Goal: Task Accomplishment & Management: Manage account settings

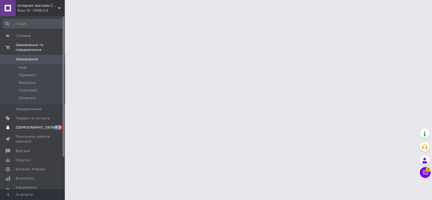
click at [43, 125] on span "[DEMOGRAPHIC_DATA]" at bounding box center [33, 127] width 34 height 5
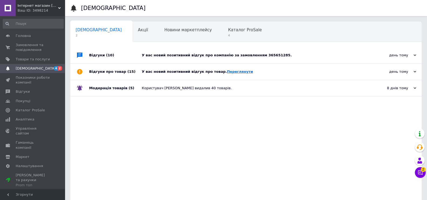
click at [231, 71] on link "Переглянути" at bounding box center [240, 72] width 26 height 4
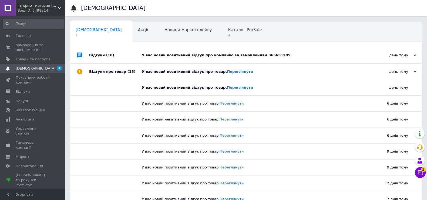
click at [239, 53] on div "У вас новий позитивний відгук про компанію за замовленням 365651285." at bounding box center [252, 55] width 220 height 5
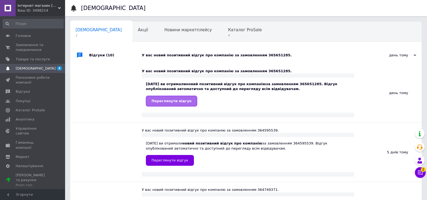
click at [172, 101] on span "Переглянути відгук" at bounding box center [171, 101] width 40 height 4
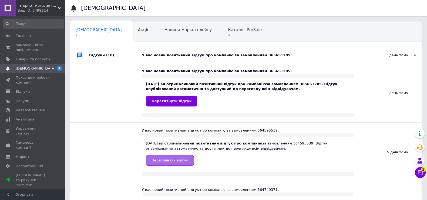
click at [181, 160] on span "Переглянути відгук" at bounding box center [169, 160] width 37 height 4
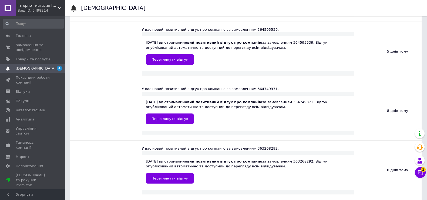
scroll to position [101, 0]
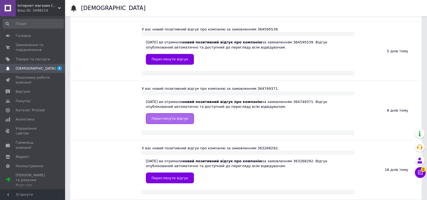
click at [181, 118] on span "Переглянути відгук" at bounding box center [169, 119] width 37 height 4
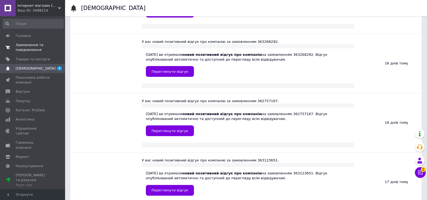
scroll to position [202, 0]
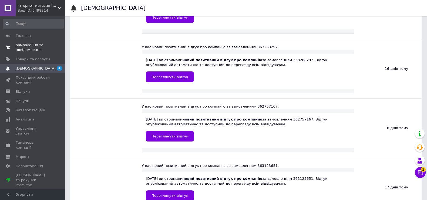
click at [29, 50] on span "Замовлення та повідомлення" at bounding box center [33, 48] width 34 height 10
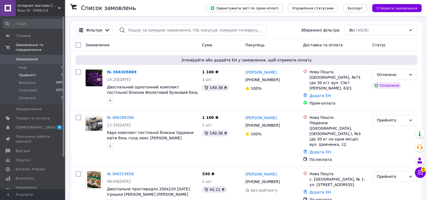
click at [26, 73] on span "Прийняті" at bounding box center [27, 75] width 17 height 5
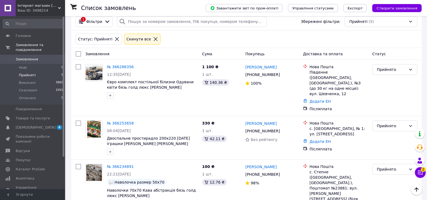
scroll to position [33, 0]
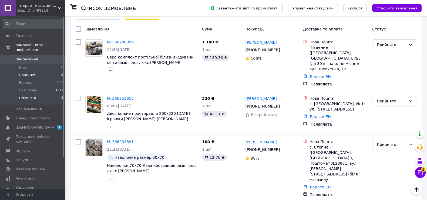
click at [33, 96] on li "Оплачені 5" at bounding box center [33, 99] width 66 height 10
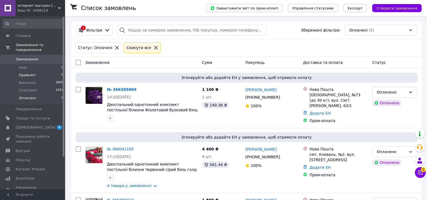
click at [33, 73] on span "Прийняті" at bounding box center [27, 75] width 17 height 5
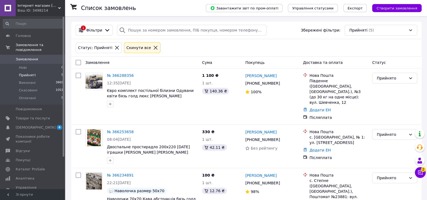
click at [38, 9] on div "Ваш ID: 3498214" at bounding box center [41, 10] width 47 height 5
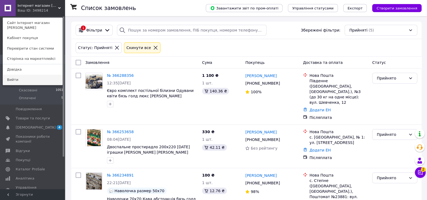
click at [23, 78] on link "Вийти" at bounding box center [32, 80] width 59 height 10
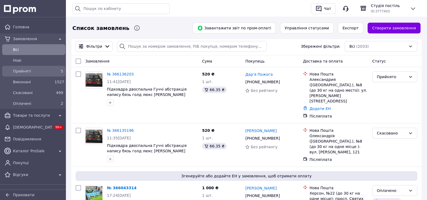
click at [49, 73] on span "Прийняті" at bounding box center [32, 71] width 39 height 5
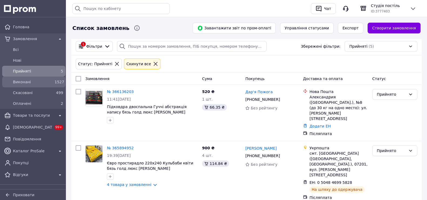
click at [55, 80] on span "1527" at bounding box center [60, 82] width 10 height 4
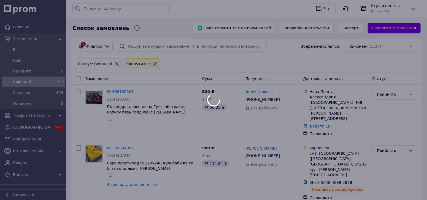
click at [53, 71] on div at bounding box center [213, 100] width 427 height 200
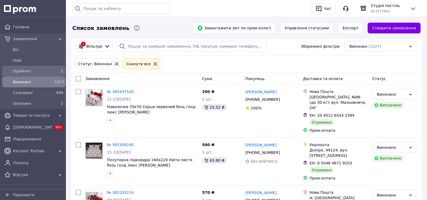
click at [36, 71] on span "Прийняті" at bounding box center [32, 71] width 39 height 5
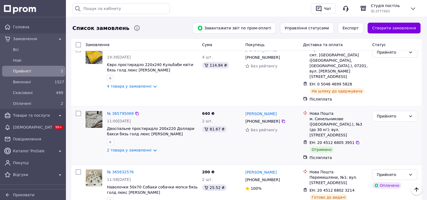
scroll to position [84, 0]
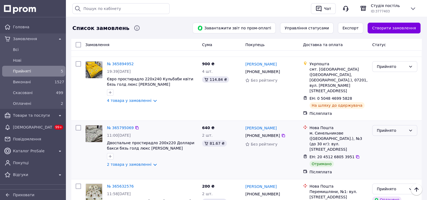
click at [405, 128] on div "Прийнято" at bounding box center [391, 131] width 29 height 6
click at [394, 118] on li "Виконано" at bounding box center [394, 121] width 45 height 10
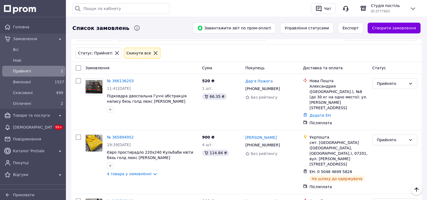
scroll to position [0, 0]
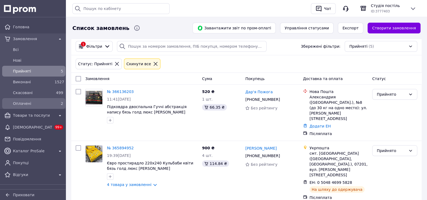
click at [39, 103] on span "Оплачені" at bounding box center [32, 103] width 39 height 5
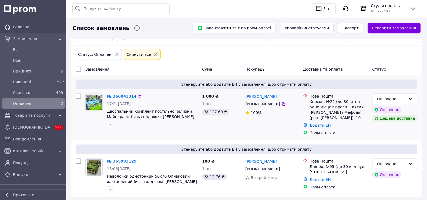
scroll to position [18, 0]
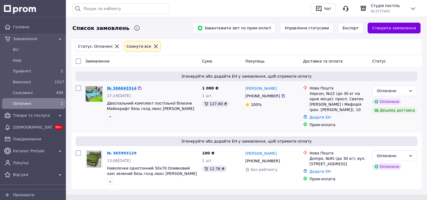
click at [117, 88] on link "№ 366043314" at bounding box center [121, 88] width 29 height 4
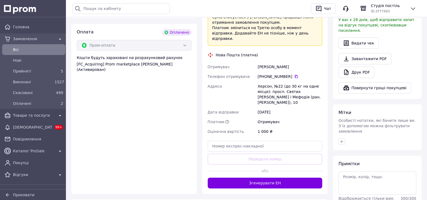
scroll to position [169, 0]
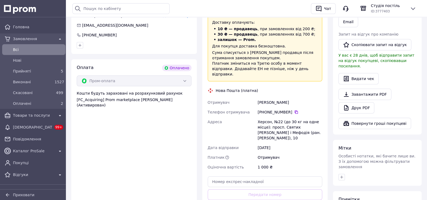
drag, startPoint x: 265, startPoint y: 102, endPoint x: 289, endPoint y: 103, distance: 23.5
click at [289, 110] on div "+380 96 498 72 50" at bounding box center [289, 112] width 65 height 5
copy div "96 498 72 50"
drag, startPoint x: 258, startPoint y: 91, endPoint x: 287, endPoint y: 92, distance: 28.9
click at [293, 98] on div "Гаценко александр" at bounding box center [289, 103] width 67 height 10
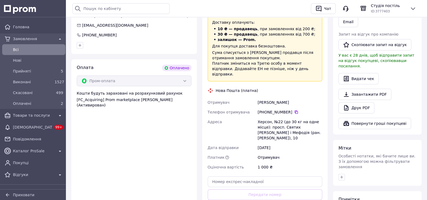
copy div "Гаценко александр"
drag, startPoint x: 264, startPoint y: 102, endPoint x: 288, endPoint y: 104, distance: 24.1
click at [288, 110] on div "+380 96 498 72 50" at bounding box center [289, 112] width 65 height 5
copy div "0 96 498 72 50"
click at [258, 98] on div "Гаценко александр" at bounding box center [289, 103] width 67 height 10
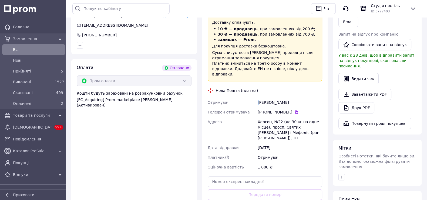
click at [257, 98] on div "Гаценко александр" at bounding box center [289, 103] width 67 height 10
click at [259, 110] on div "+380 96 498 72 50" at bounding box center [289, 112] width 65 height 5
drag, startPoint x: 257, startPoint y: 91, endPoint x: 293, endPoint y: 93, distance: 36.2
click at [293, 98] on div "Гаценко александр" at bounding box center [289, 103] width 67 height 10
copy div "Гаценко александр"
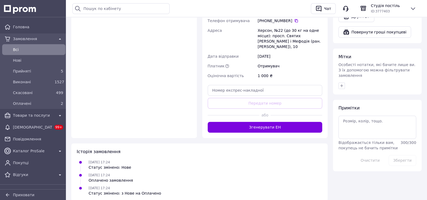
scroll to position [261, 0]
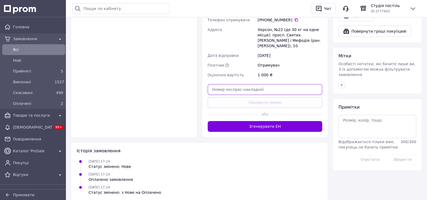
click at [225, 84] on input "text" at bounding box center [265, 89] width 115 height 11
paste input "20451269189677"
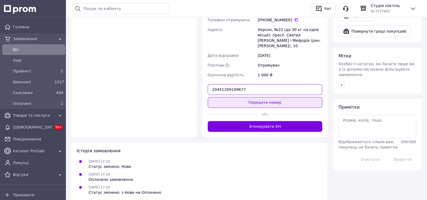
type input "20451269189677"
click at [225, 97] on button "Передати номер" at bounding box center [265, 102] width 115 height 11
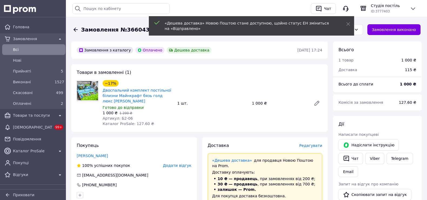
scroll to position [0, 0]
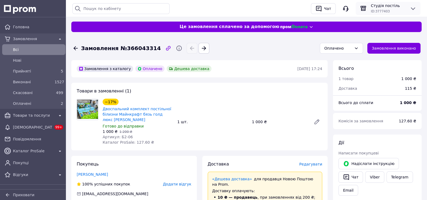
click at [413, 5] on button at bounding box center [412, 8] width 6 height 6
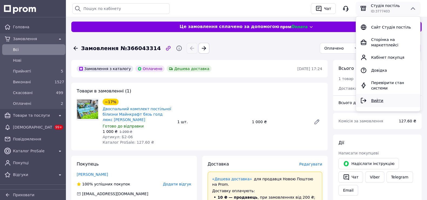
click at [374, 99] on span "Вийти" at bounding box center [377, 101] width 12 height 4
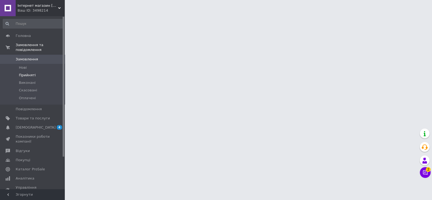
click at [35, 72] on li "Прийняті" at bounding box center [33, 76] width 66 height 8
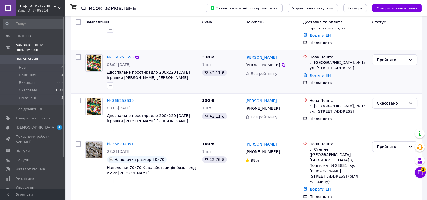
scroll to position [135, 0]
click at [42, 94] on li "Оплачені 5" at bounding box center [33, 99] width 66 height 10
click at [41, 94] on li "Оплачені 5" at bounding box center [33, 99] width 66 height 10
click at [46, 79] on li "Виконані 3865" at bounding box center [33, 83] width 66 height 8
click at [48, 72] on li "Прийняті 5" at bounding box center [33, 76] width 66 height 8
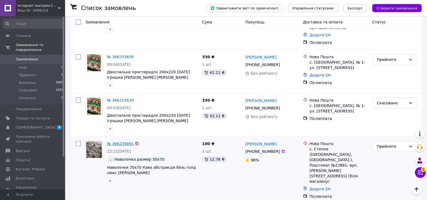
click at [124, 142] on link "№ 366234891" at bounding box center [120, 144] width 27 height 4
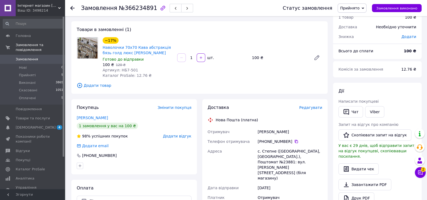
scroll to position [33, 0]
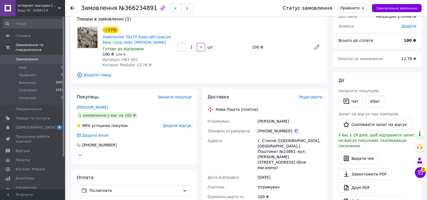
drag, startPoint x: 264, startPoint y: 132, endPoint x: 289, endPoint y: 130, distance: 25.2
click at [289, 130] on div "[PHONE_NUMBER]" at bounding box center [289, 130] width 65 height 5
copy div "0 68 527 24 28"
drag, startPoint x: 257, startPoint y: 121, endPoint x: 282, endPoint y: 119, distance: 24.6
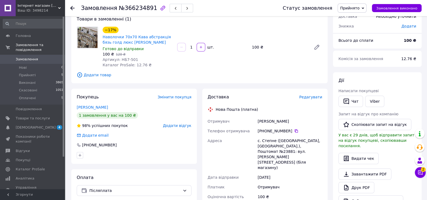
click at [289, 121] on div "[PERSON_NAME]" at bounding box center [289, 122] width 67 height 10
copy div "[PERSON_NAME]"
drag, startPoint x: 257, startPoint y: 142, endPoint x: 273, endPoint y: 141, distance: 15.2
click at [273, 141] on div "с. Степне ([GEOGRAPHIC_DATA], [GEOGRAPHIC_DATA].), Поштомат №23881: вул. [PERSO…" at bounding box center [289, 154] width 67 height 37
copy div "с. [GEOGRAPHIC_DATA]"
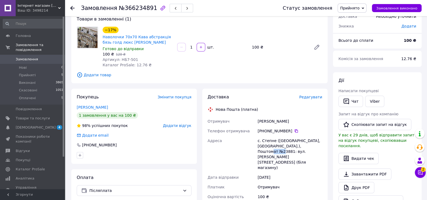
drag, startPoint x: 262, startPoint y: 151, endPoint x: 271, endPoint y: 151, distance: 9.2
click at [271, 151] on div "с. Степне ([GEOGRAPHIC_DATA], [GEOGRAPHIC_DATA].), Поштомат №23881: вул. [PERSO…" at bounding box center [289, 154] width 67 height 37
copy div "23881"
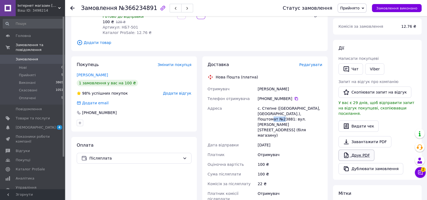
scroll to position [135, 0]
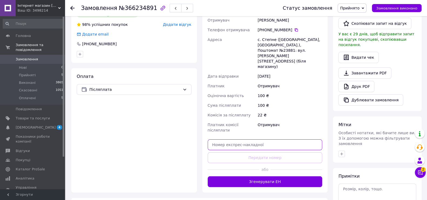
click at [245, 140] on input "text" at bounding box center [265, 145] width 115 height 11
paste input "20451269191415"
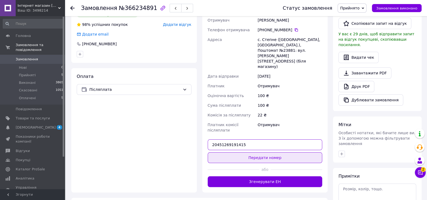
type input "20451269191415"
click at [259, 152] on button "Передати номер" at bounding box center [265, 157] width 115 height 11
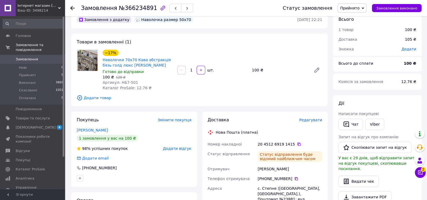
scroll to position [0, 0]
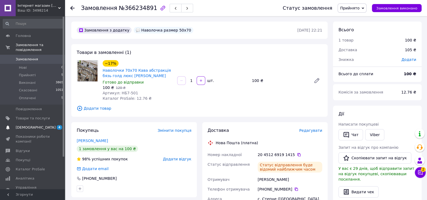
click at [47, 125] on span "[DEMOGRAPHIC_DATA]" at bounding box center [33, 127] width 34 height 5
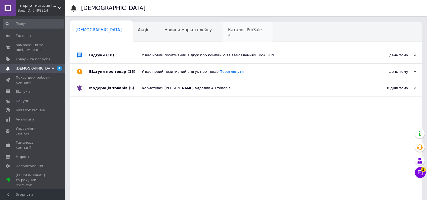
click at [228, 28] on span "Каталог ProSale" at bounding box center [245, 30] width 34 height 5
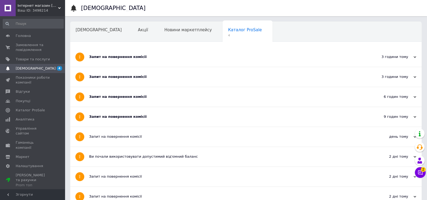
click at [199, 112] on div "Запит на повернення комісії" at bounding box center [225, 117] width 273 height 20
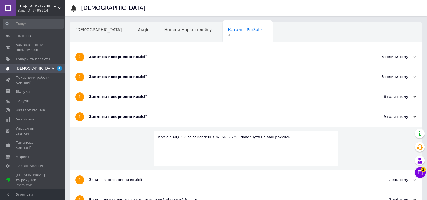
click at [204, 98] on div "Запит на повернення комісії" at bounding box center [225, 96] width 273 height 5
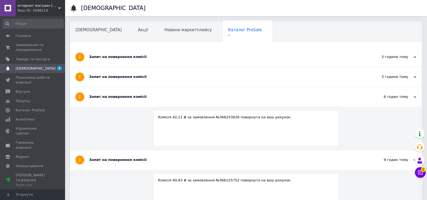
click at [206, 72] on div "Запит на повернення комісії" at bounding box center [225, 77] width 273 height 20
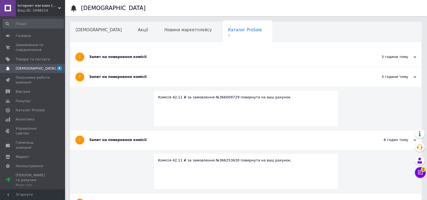
click at [204, 58] on div "Запит на повернення комісії" at bounding box center [225, 57] width 273 height 5
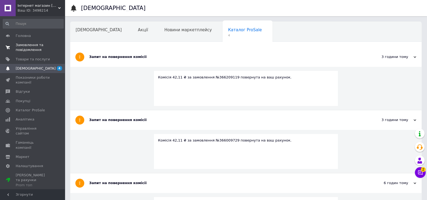
click at [36, 44] on span "Замовлення та повідомлення" at bounding box center [33, 48] width 34 height 10
